Goal: Communication & Community: Answer question/provide support

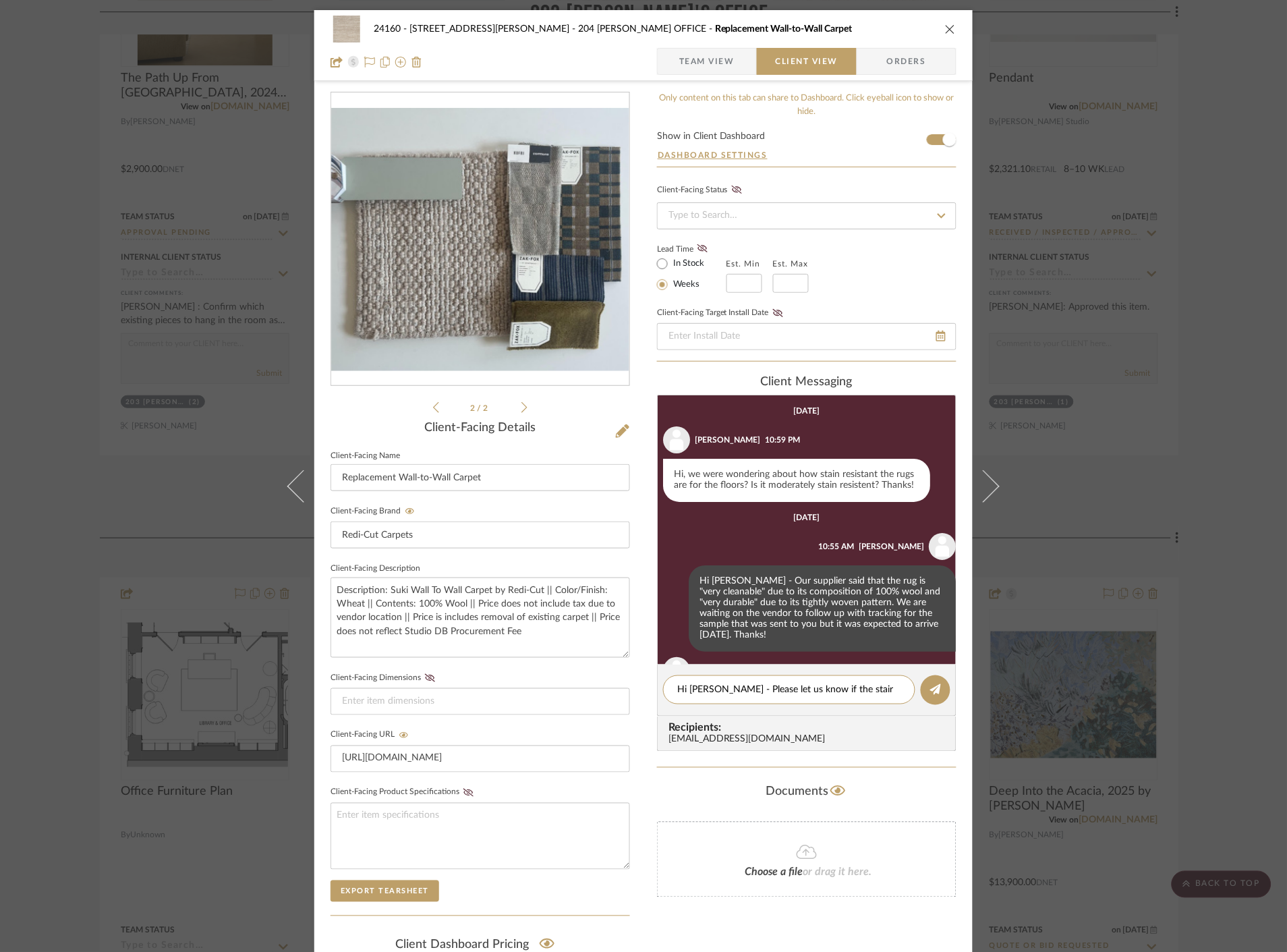
scroll to position [315, 0]
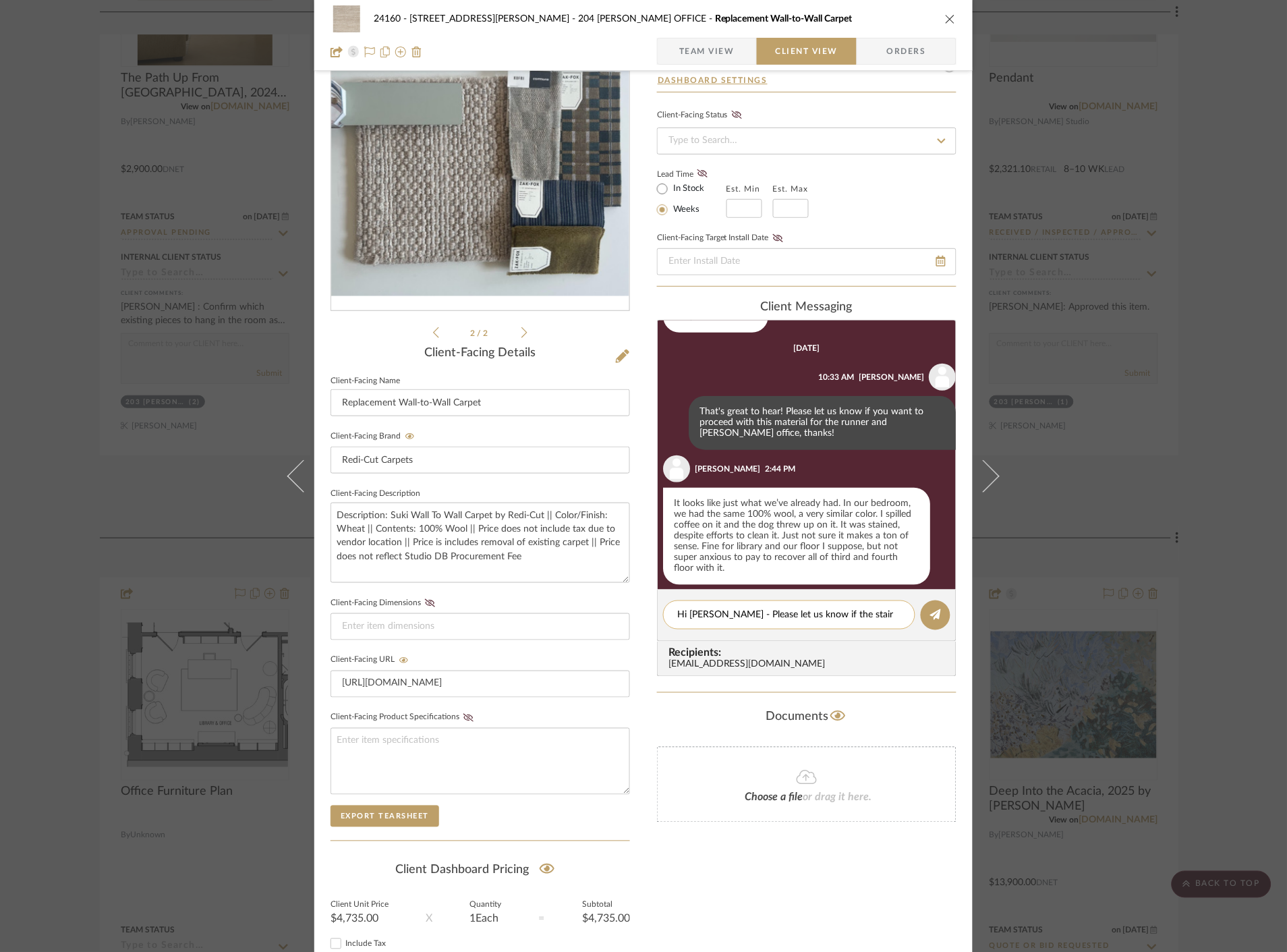
drag, startPoint x: 869, startPoint y: 618, endPoint x: 813, endPoint y: 616, distance: 56.0
click at [813, 616] on textarea "Hi [PERSON_NAME] - Please let us know if the stair runenr" at bounding box center [789, 614] width 224 height 14
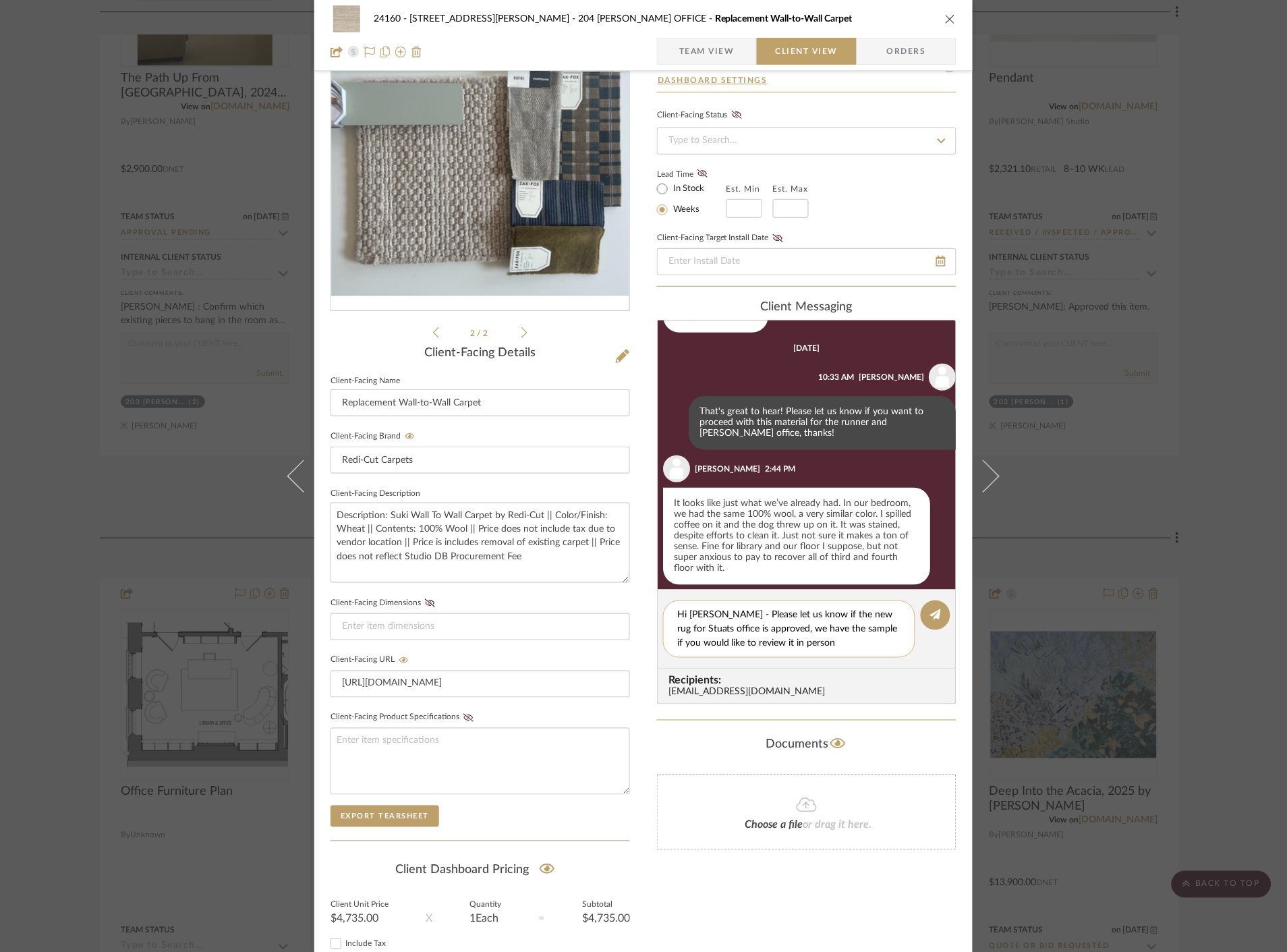
click at [883, 613] on textarea "Hi [PERSON_NAME] - Please let us know if the new rug for Stuats office is appro…" at bounding box center [789, 628] width 224 height 43
click at [889, 614] on textarea "Hi [PERSON_NAME] - Please let us know if the new rug for [PERSON_NAME] office i…" at bounding box center [789, 628] width 224 height 43
click at [779, 645] on textarea "Hi [PERSON_NAME] - Please let us know if the new rug for [PERSON_NAME] office i…" at bounding box center [789, 628] width 224 height 43
type textarea "Hi [PERSON_NAME] - Please let us know if the new rug for [PERSON_NAME] office i…"
click at [929, 607] on button at bounding box center [936, 615] width 30 height 30
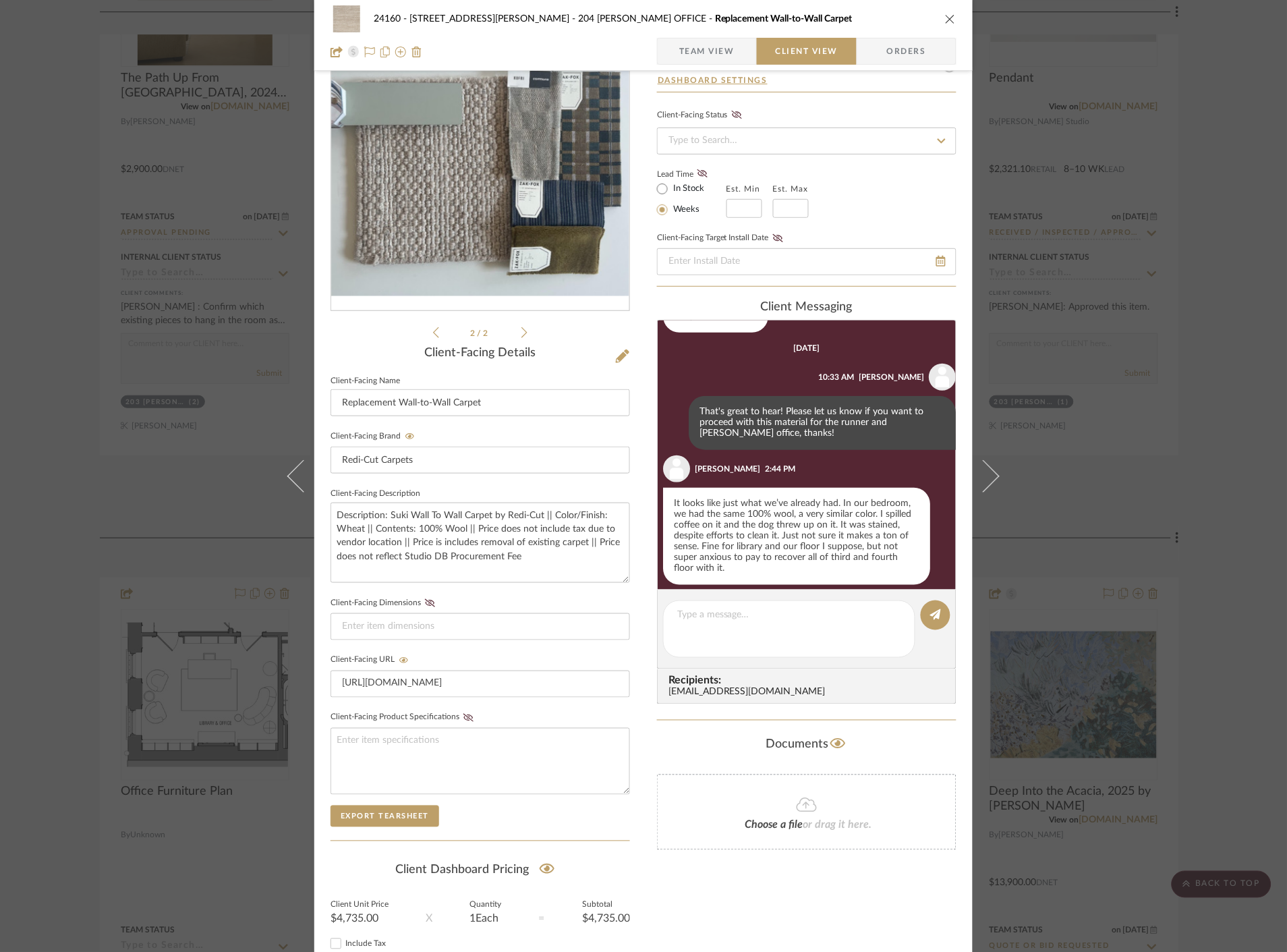
scroll to position [432, 0]
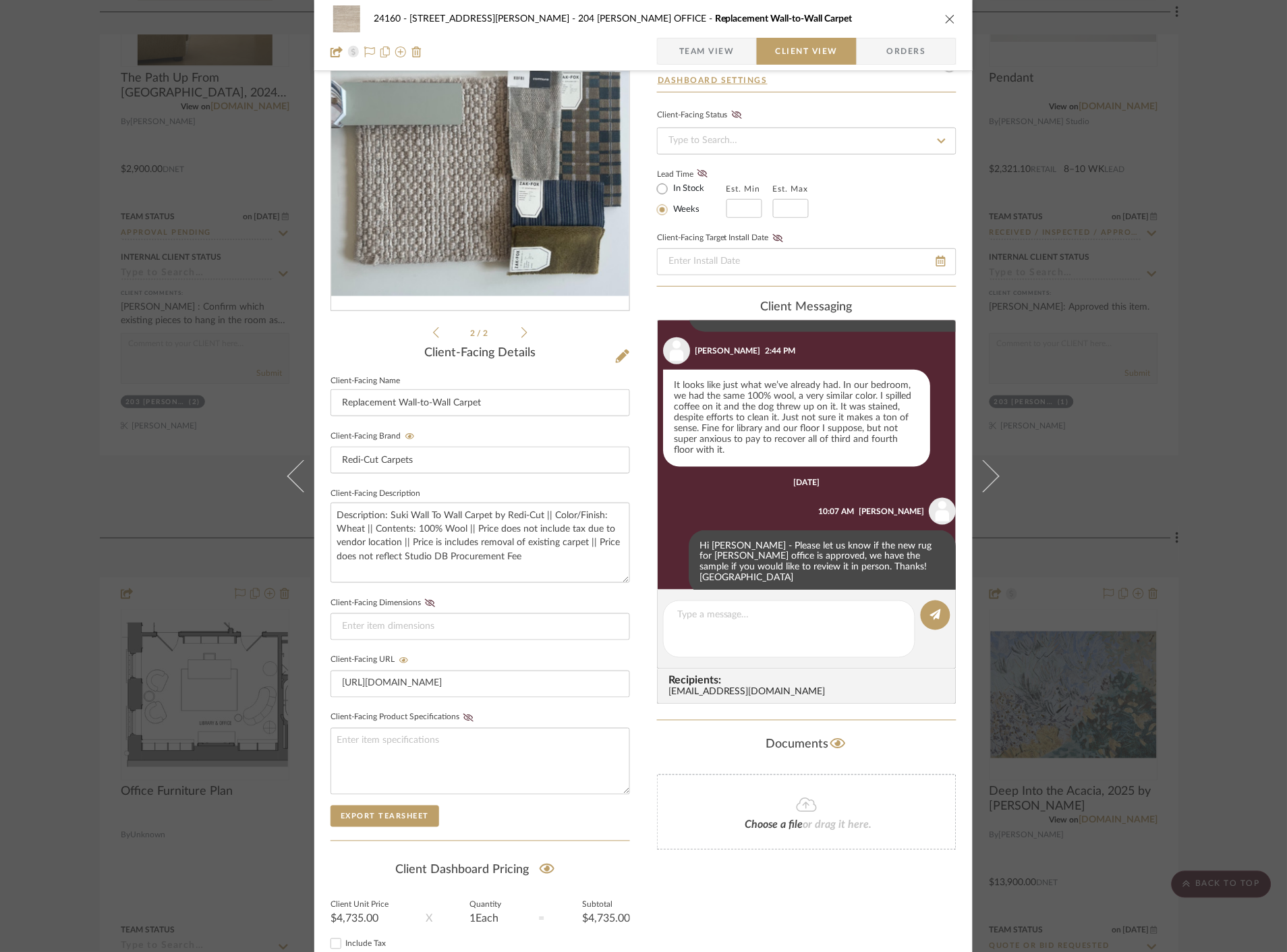
click at [1142, 489] on div "24160 - [STREET_ADDRESS] - [PERSON_NAME] 204 [PERSON_NAME] OFFICE Replacement W…" at bounding box center [644, 476] width 1287 height 952
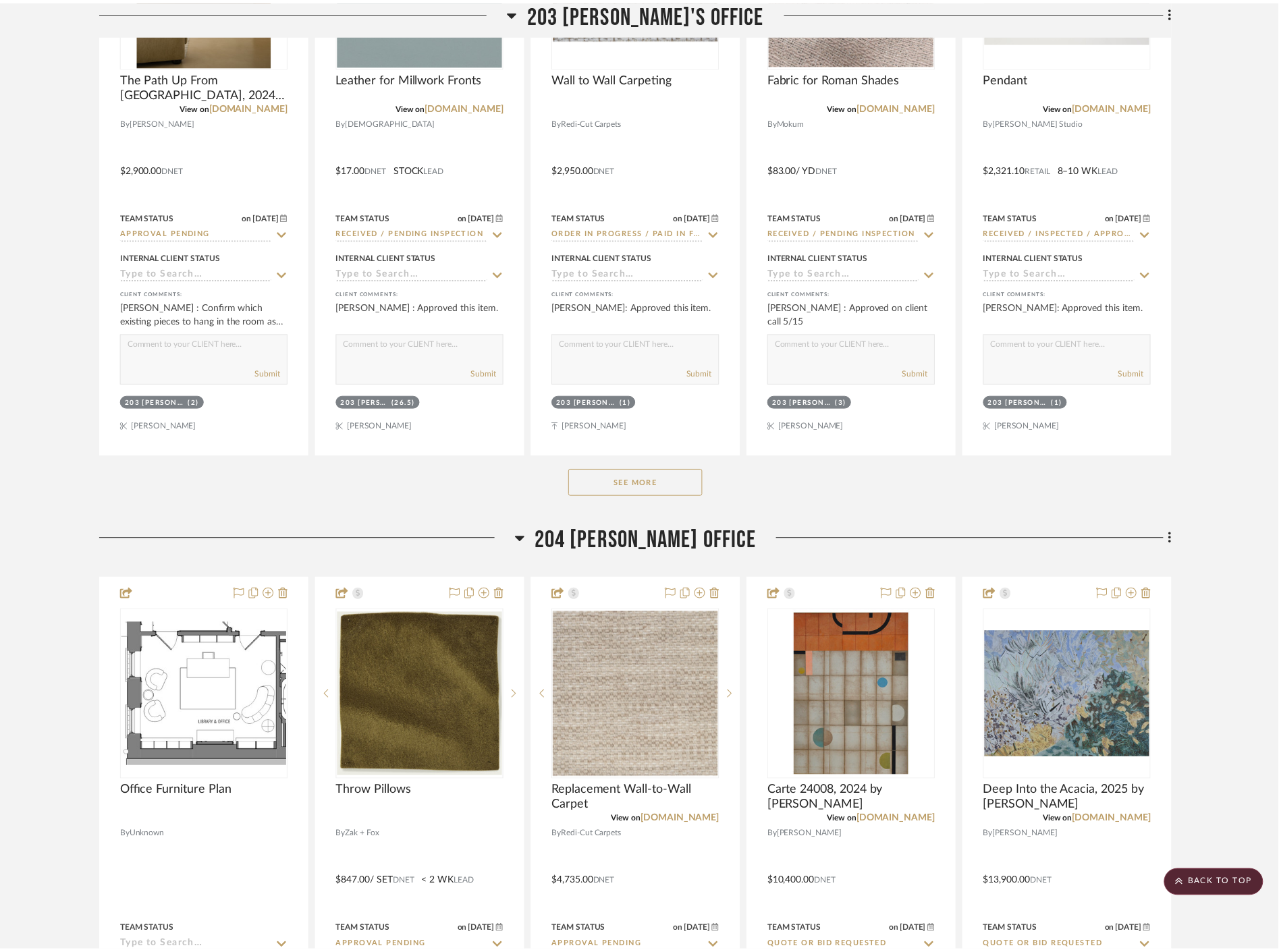
scroll to position [14090, 0]
